Goal: Task Accomplishment & Management: Use online tool/utility

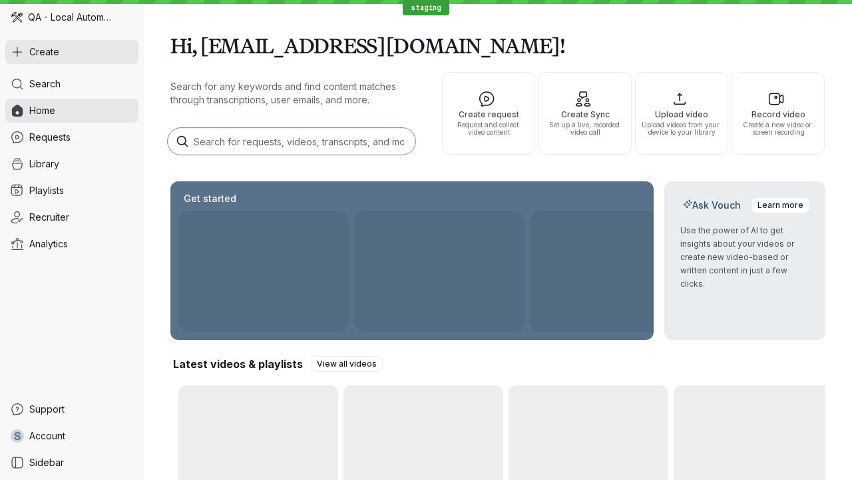
click at [72, 52] on button "Create" at bounding box center [71, 52] width 133 height 24
